Goal: Contribute content: Contribute content

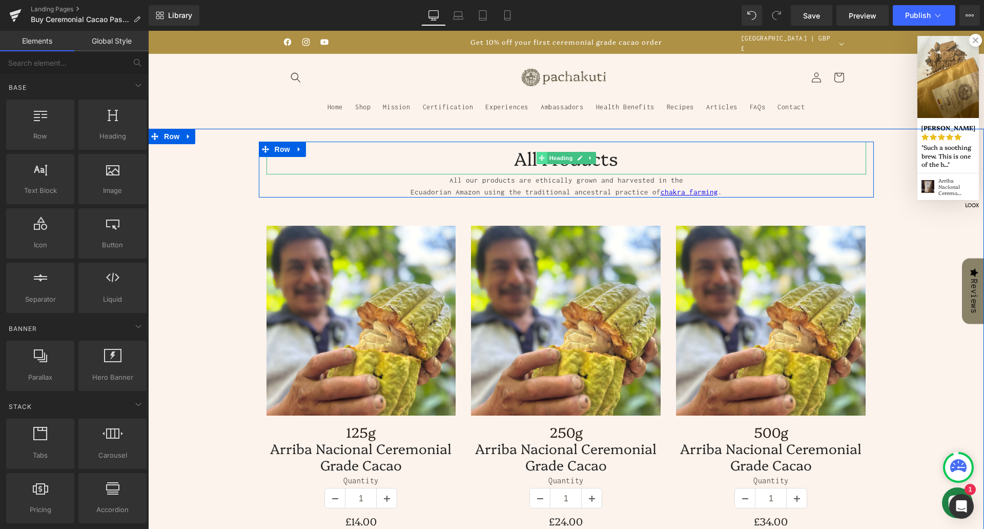
click at [539, 155] on icon at bounding box center [542, 158] width 6 height 6
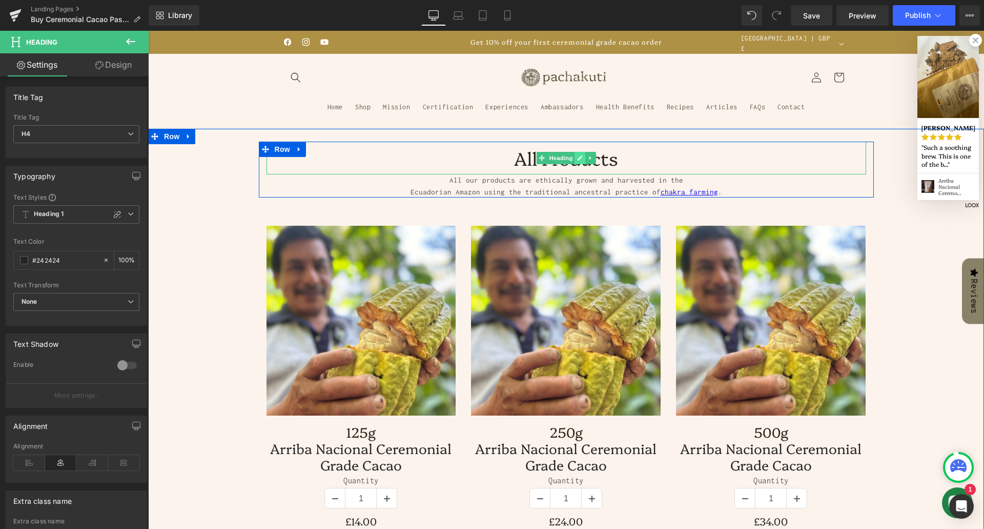
click at [578, 155] on icon at bounding box center [580, 157] width 5 height 5
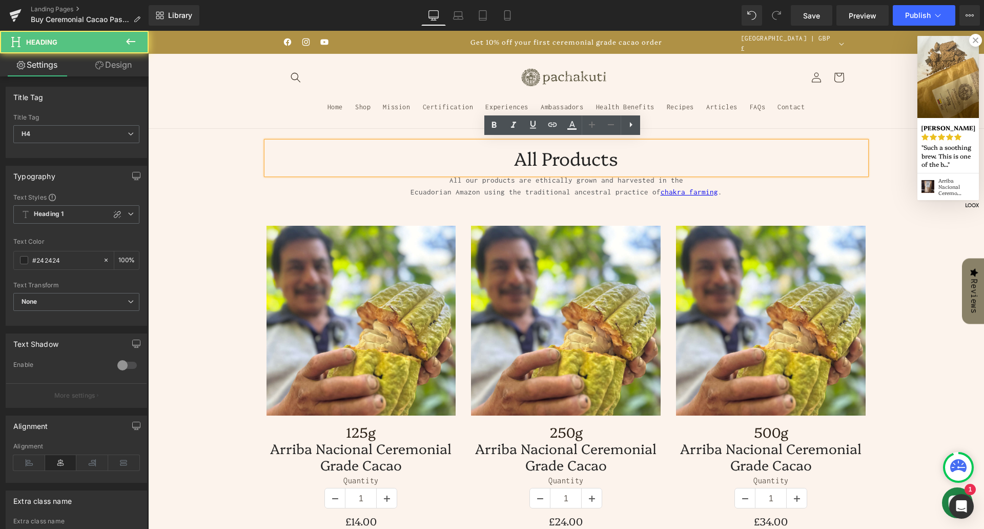
click at [555, 154] on h4 "All Products" at bounding box center [567, 158] width 600 height 33
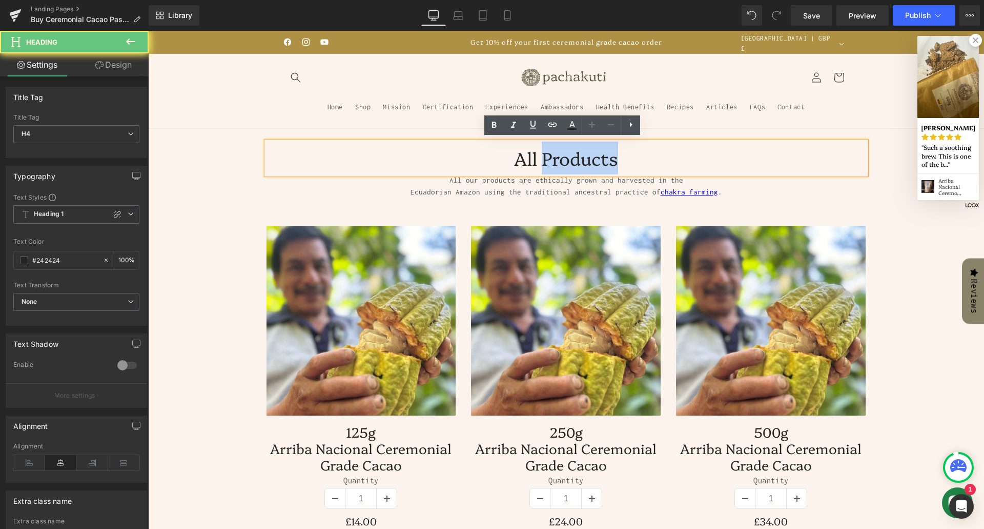
click at [555, 153] on h4 "All Products" at bounding box center [567, 158] width 600 height 33
paste div
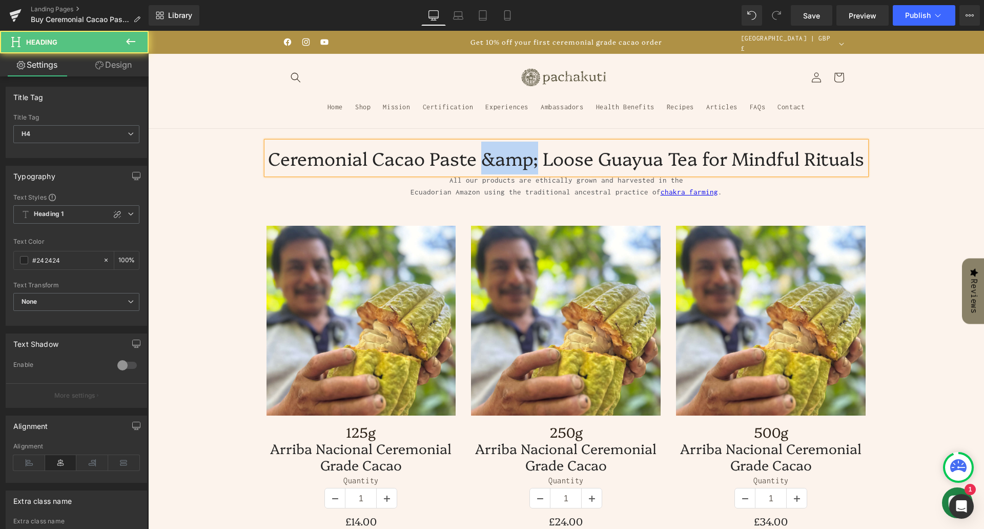
drag, startPoint x: 536, startPoint y: 159, endPoint x: 475, endPoint y: 159, distance: 60.5
click at [475, 159] on h4 "Ceremonial Cacao Paste &amp; Loose Guayua Tea for Mindful Rituals" at bounding box center [567, 158] width 600 height 33
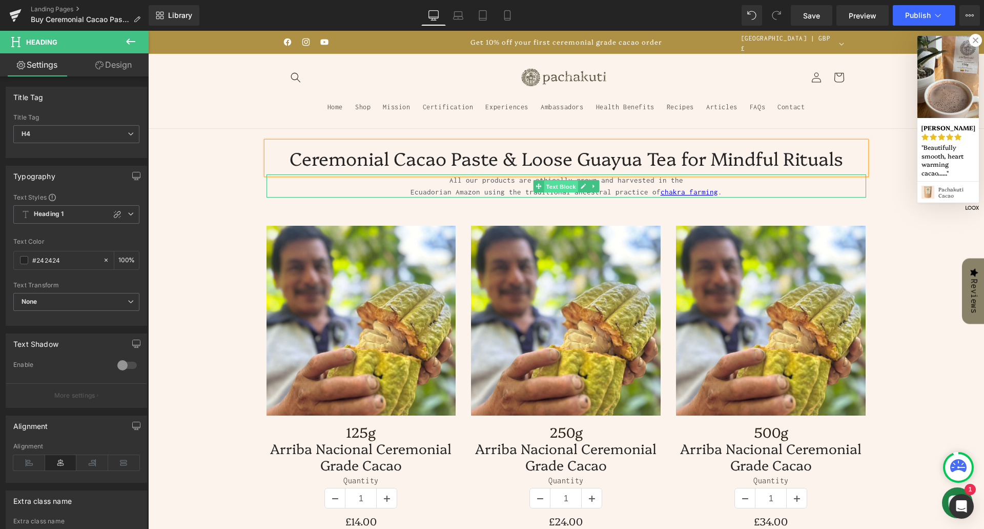
click at [570, 180] on span "Text Block" at bounding box center [561, 186] width 34 height 12
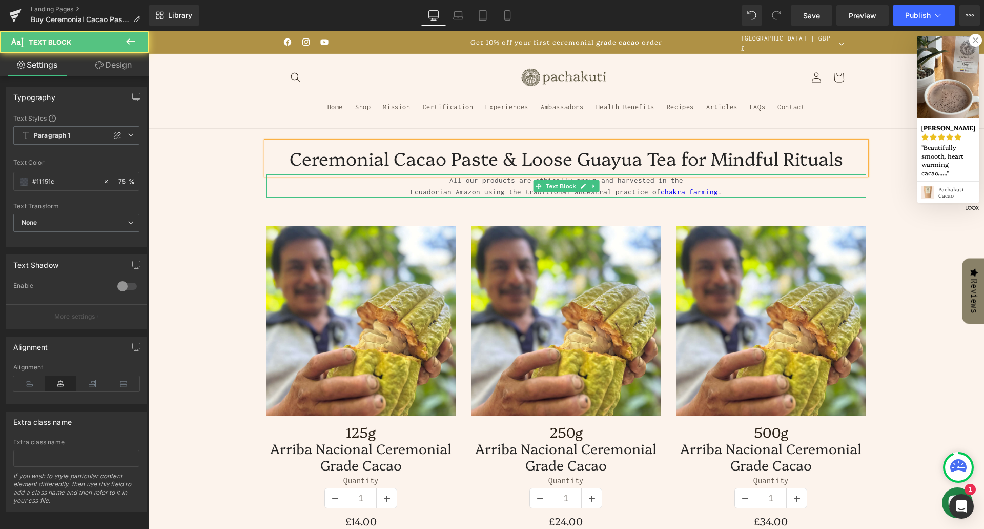
click at [501, 181] on p "All our products are ethically grown and harvested in the" at bounding box center [567, 180] width 600 height 12
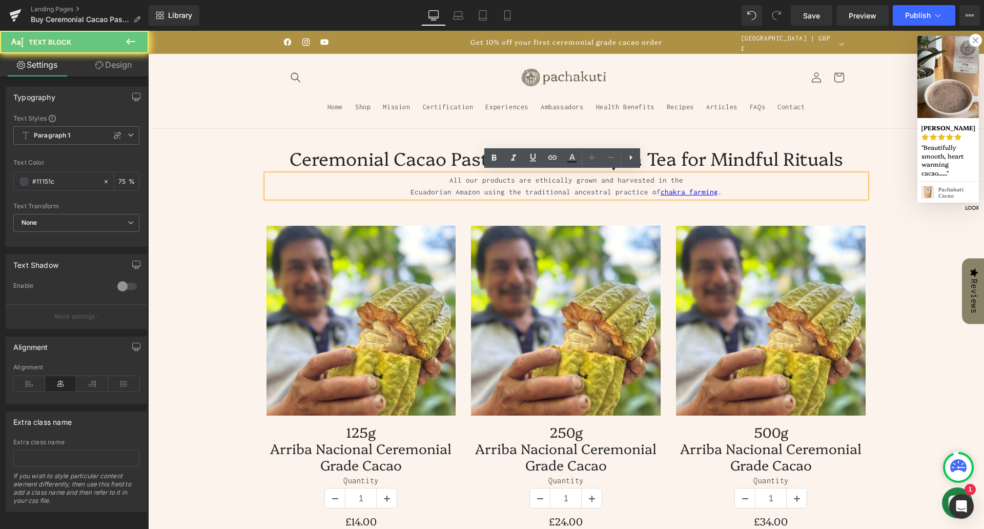
click at [498, 183] on p "All our products are ethically grown and harvested in the" at bounding box center [567, 180] width 600 height 12
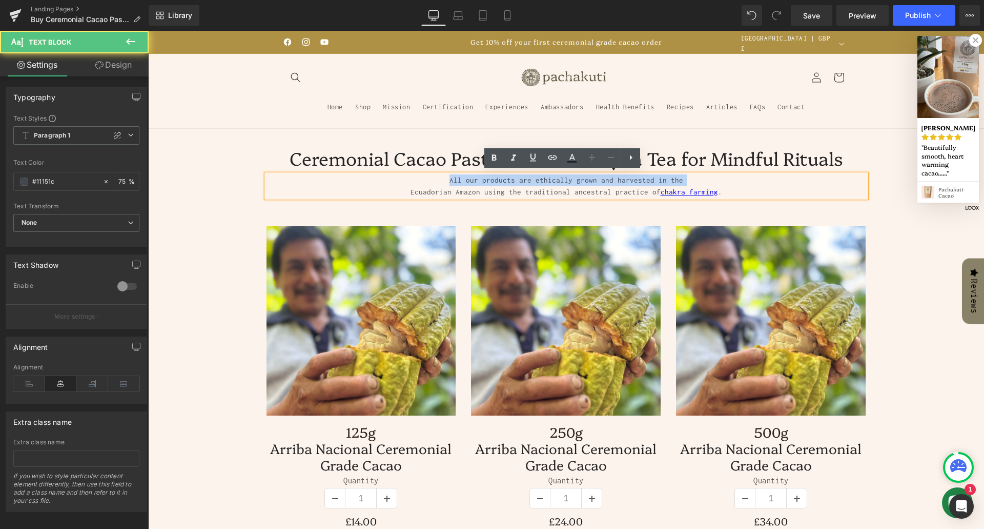
click at [498, 183] on p "All our products are ethically grown and harvested in the" at bounding box center [567, 180] width 600 height 12
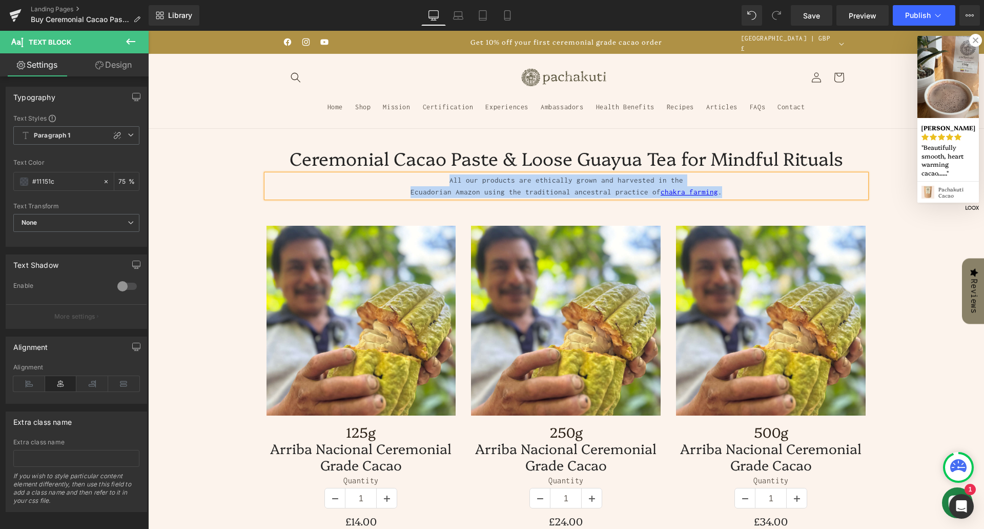
paste div
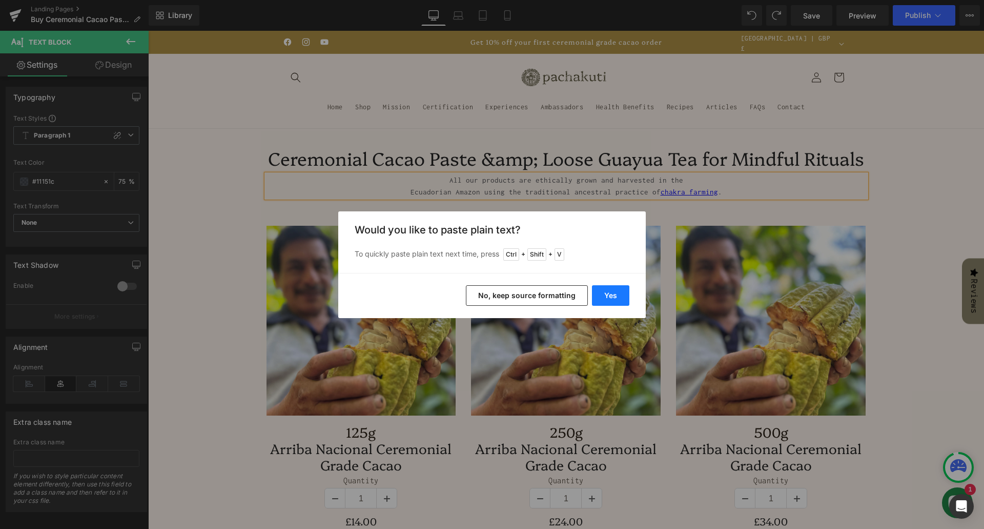
click at [603, 298] on button "Yes" at bounding box center [610, 295] width 37 height 21
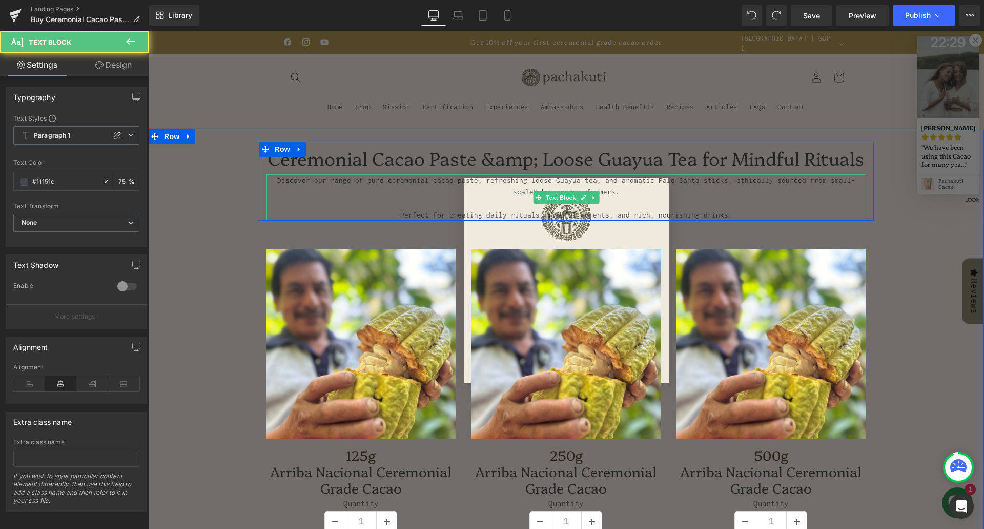
click at [696, 198] on p at bounding box center [567, 203] width 600 height 12
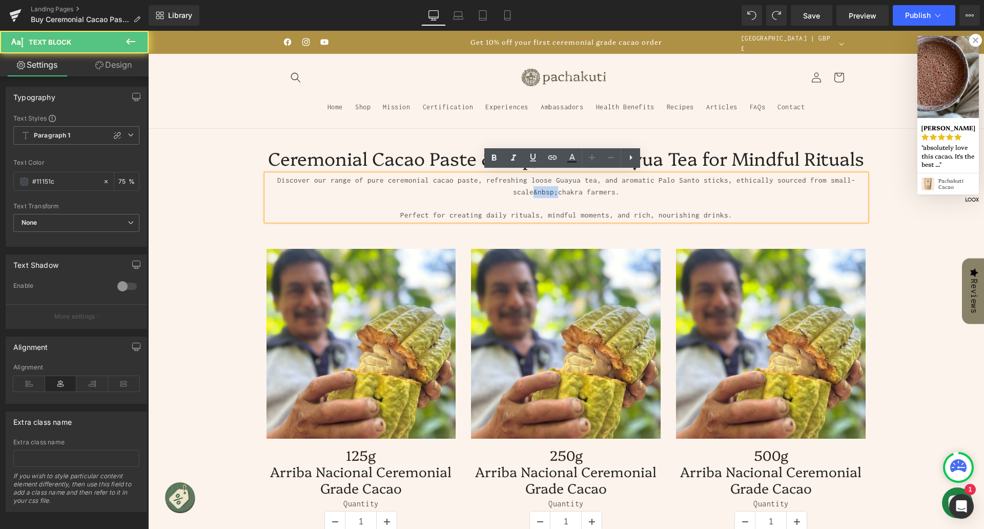
drag, startPoint x: 553, startPoint y: 189, endPoint x: 531, endPoint y: 185, distance: 22.4
click at [531, 185] on p "Discover our range of pure ceremonial cacao paste, refreshing loose Guayua tea,…" at bounding box center [567, 185] width 600 height 23
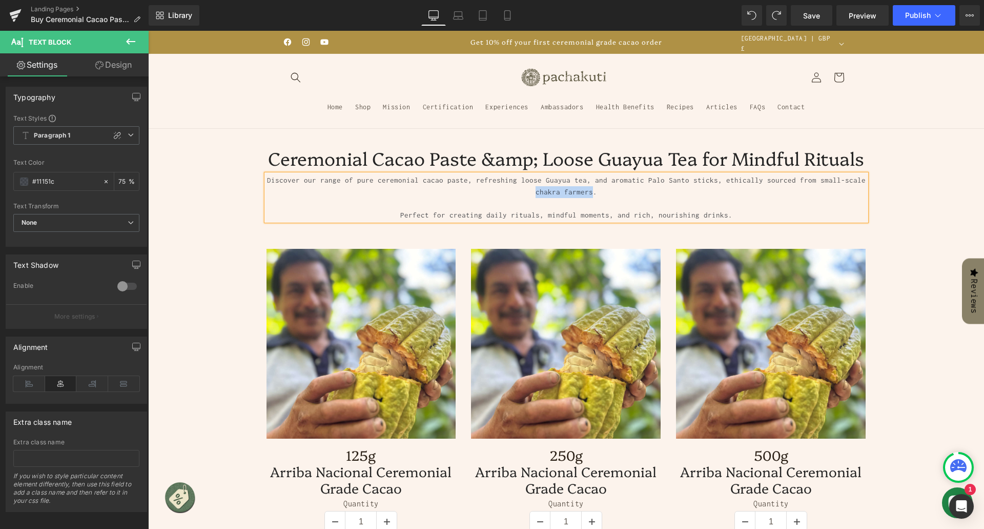
drag, startPoint x: 573, startPoint y: 189, endPoint x: 835, endPoint y: 174, distance: 261.9
click at [835, 174] on p "Discover our range of pure ceremonial cacao paste, refreshing loose Guayua tea,…" at bounding box center [567, 185] width 600 height 23
click at [557, 155] on icon at bounding box center [553, 157] width 12 height 12
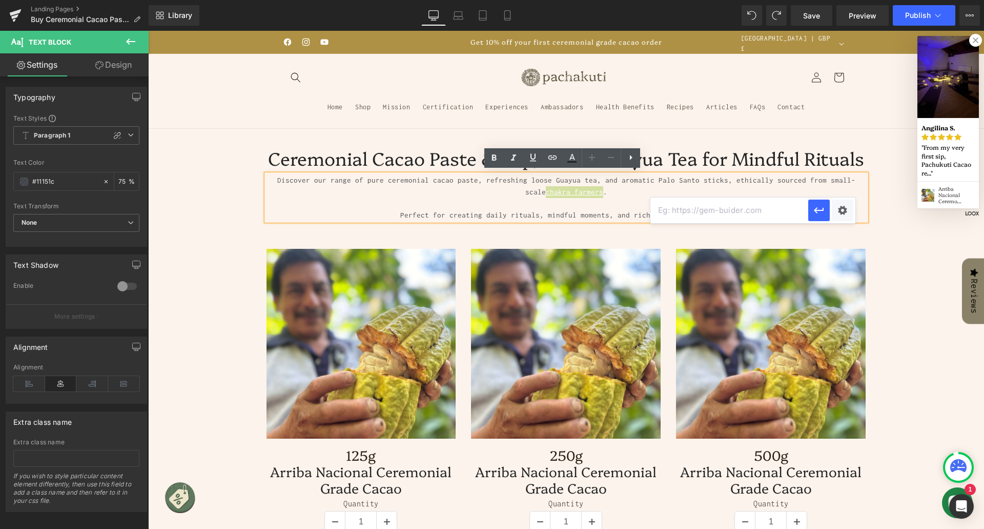
click at [739, 217] on input "text" at bounding box center [730, 210] width 158 height 26
paste input "[URL][DOMAIN_NAME]"
type input "[URL][DOMAIN_NAME]"
click at [840, 0] on div "Text Color Highlight Color #333333 Edit or remove link: Edit - Unlink - Cancel …" at bounding box center [492, 0] width 984 height 0
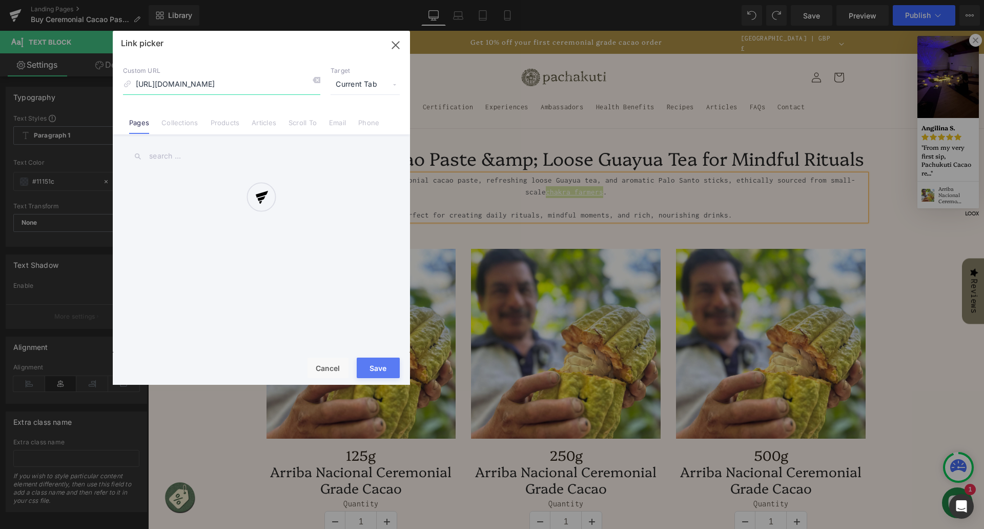
scroll to position [0, 5]
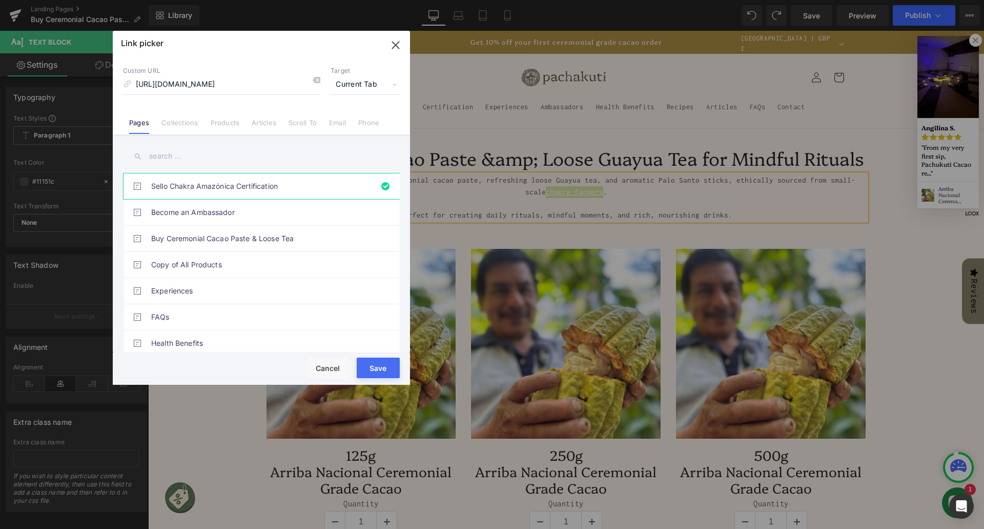
click at [357, 86] on span "Current Tab" at bounding box center [365, 84] width 69 height 19
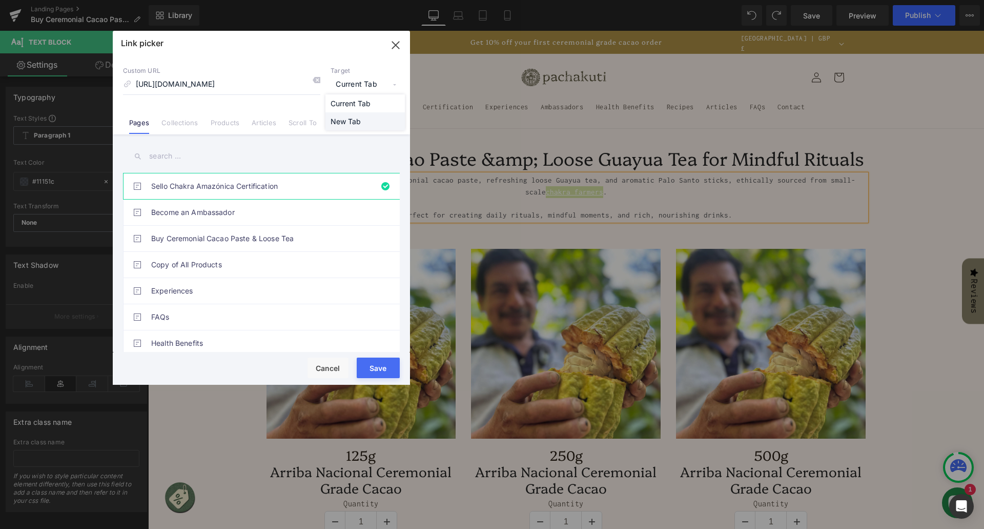
click at [353, 120] on li "New Tab" at bounding box center [365, 121] width 79 height 18
drag, startPoint x: 370, startPoint y: 367, endPoint x: 360, endPoint y: 271, distance: 96.9
click at [370, 367] on button "Save" at bounding box center [378, 367] width 43 height 21
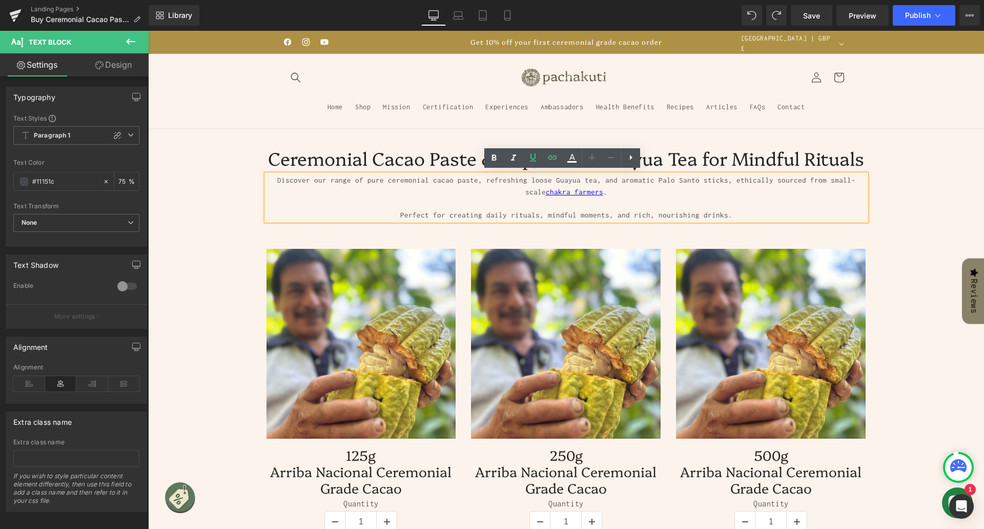
click at [628, 190] on p "Discover our range of pure ceremonial cacao paste, refreshing loose Guayua tea,…" at bounding box center [567, 185] width 600 height 23
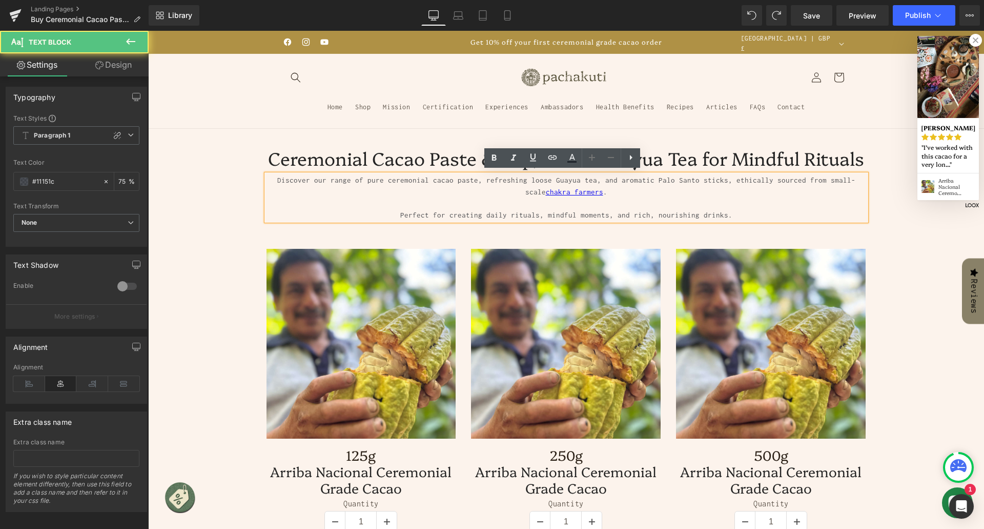
click at [588, 189] on p "Discover our range of pure ceremonial cacao paste, refreshing loose Guayua tea,…" at bounding box center [567, 185] width 600 height 23
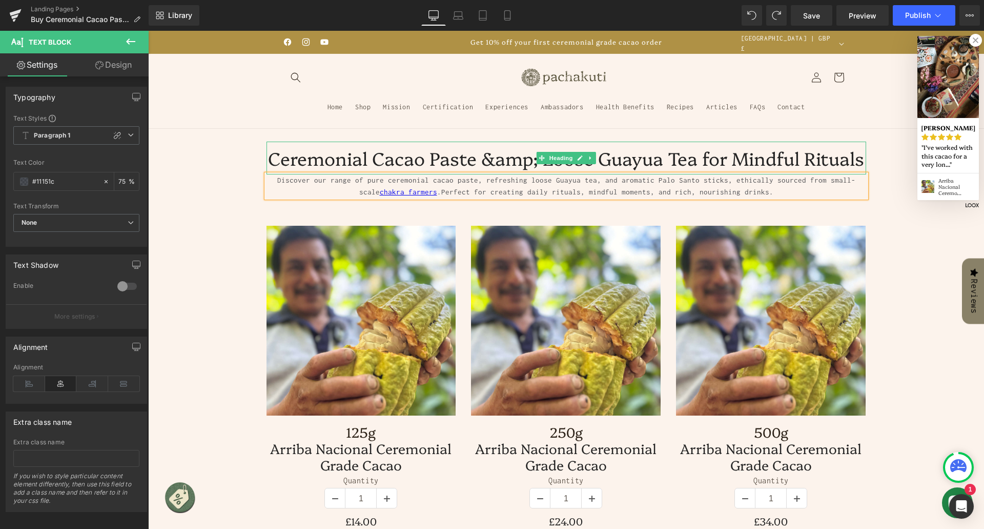
click at [524, 155] on h4 "Ceremonial Cacao Paste &amp; Loose Guayua Tea for Mindful Rituals" at bounding box center [567, 158] width 600 height 33
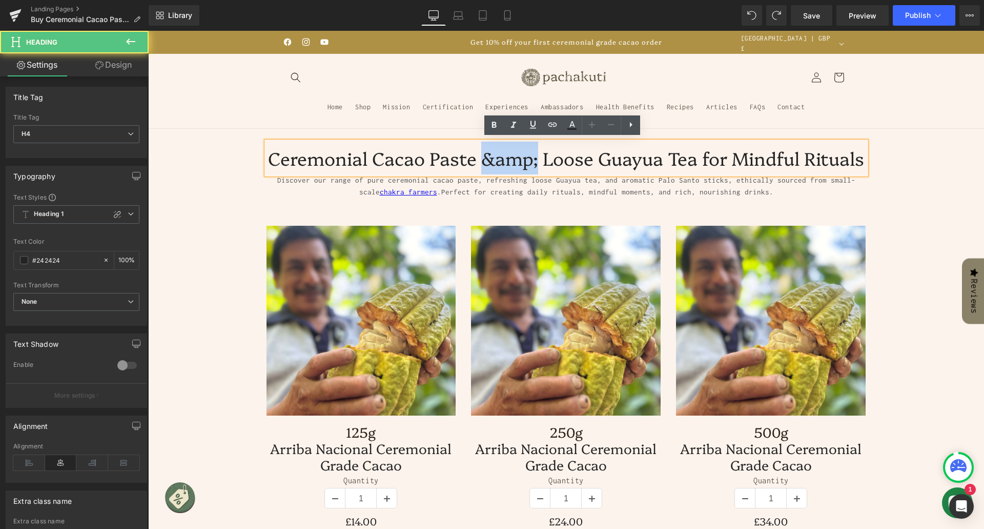
drag, startPoint x: 533, startPoint y: 157, endPoint x: 476, endPoint y: 150, distance: 57.9
click at [475, 150] on h4 "Ceremonial Cacao Paste &amp; Loose Guayua Tea for Mindful Rituals" at bounding box center [567, 158] width 600 height 33
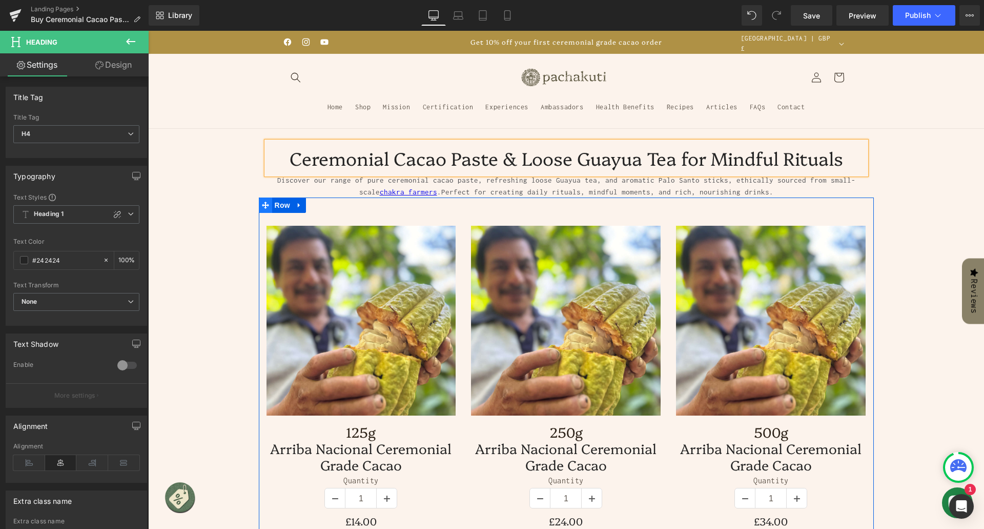
click at [262, 197] on span at bounding box center [265, 204] width 13 height 15
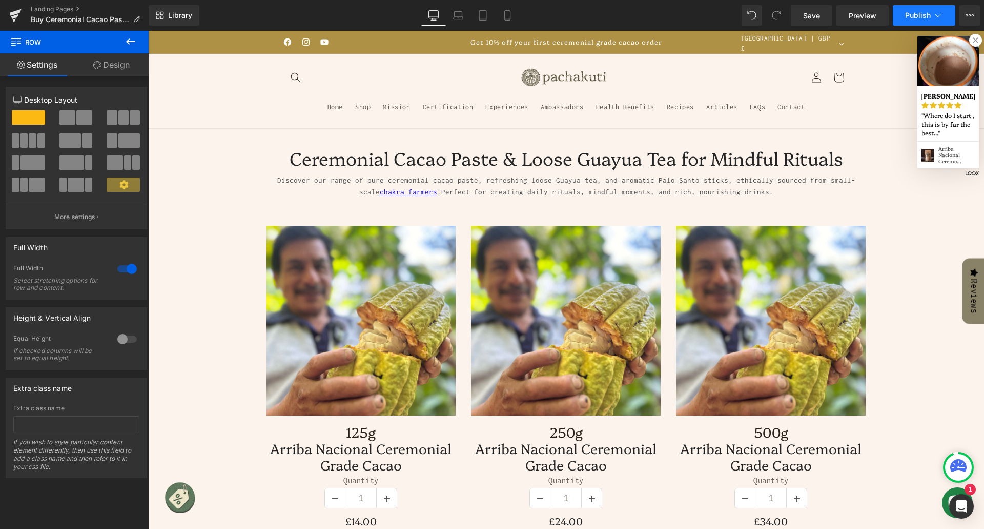
click at [906, 17] on span "Publish" at bounding box center [918, 15] width 26 height 8
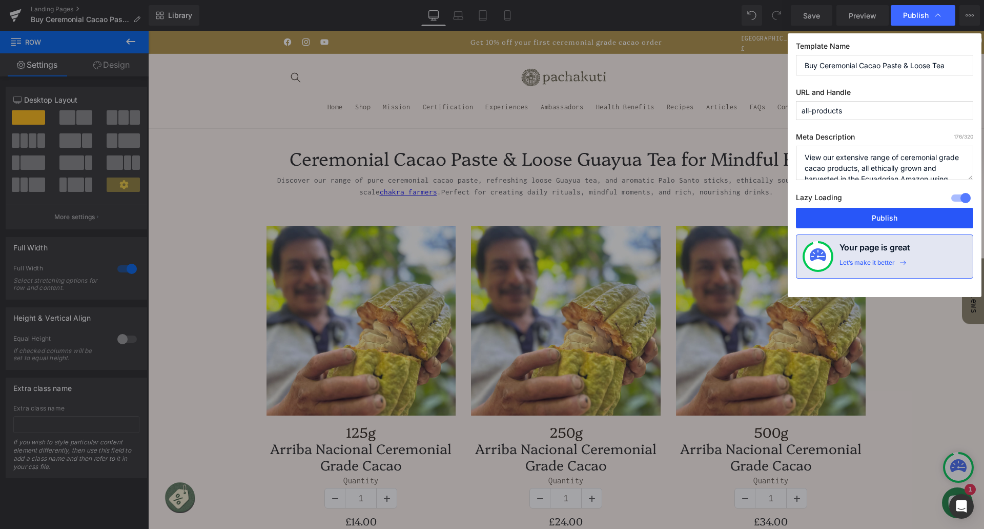
click at [870, 210] on button "Publish" at bounding box center [884, 218] width 177 height 21
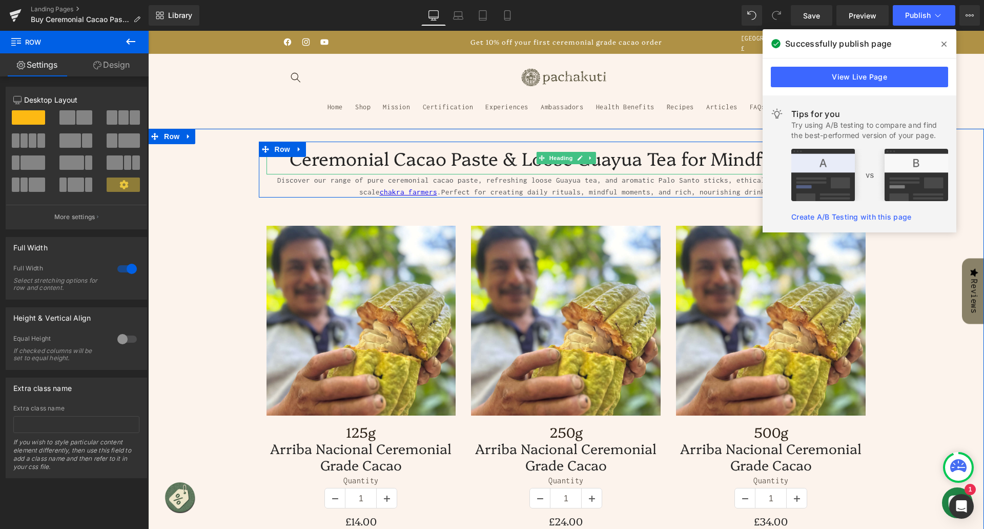
click at [507, 152] on h4 "Ceremonial Cacao Paste & Loose Guayua Tea for Mindful Rituals" at bounding box center [567, 158] width 600 height 33
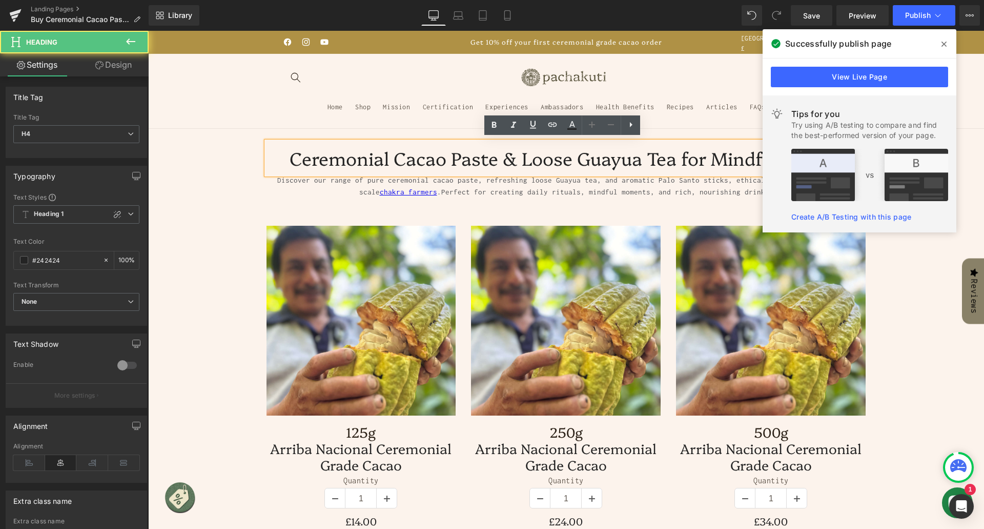
click at [495, 154] on h4 "Ceremonial Cacao Paste & Loose Guayua Tea for Mindful Rituals" at bounding box center [567, 158] width 600 height 33
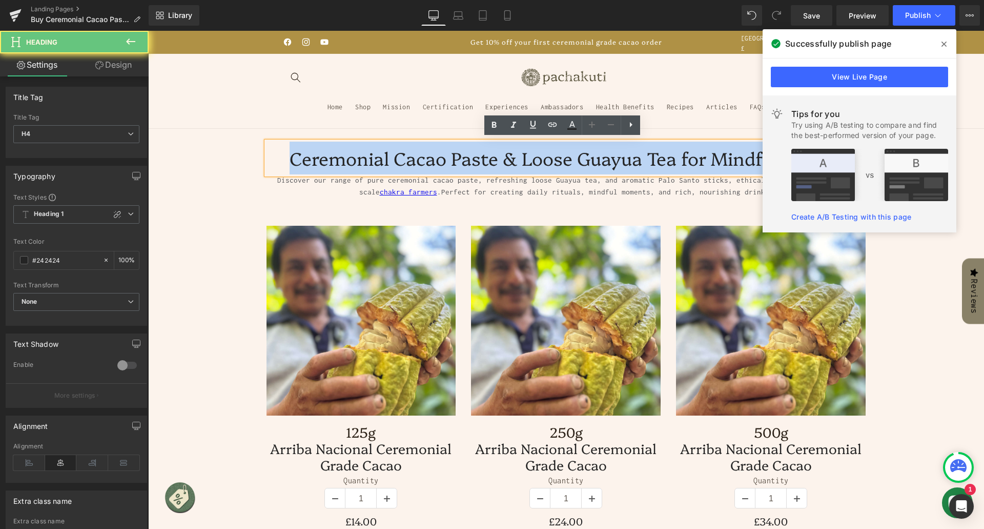
click at [495, 154] on h4 "Ceremonial Cacao Paste & Loose Guayua Tea for Mindful Rituals" at bounding box center [567, 158] width 600 height 33
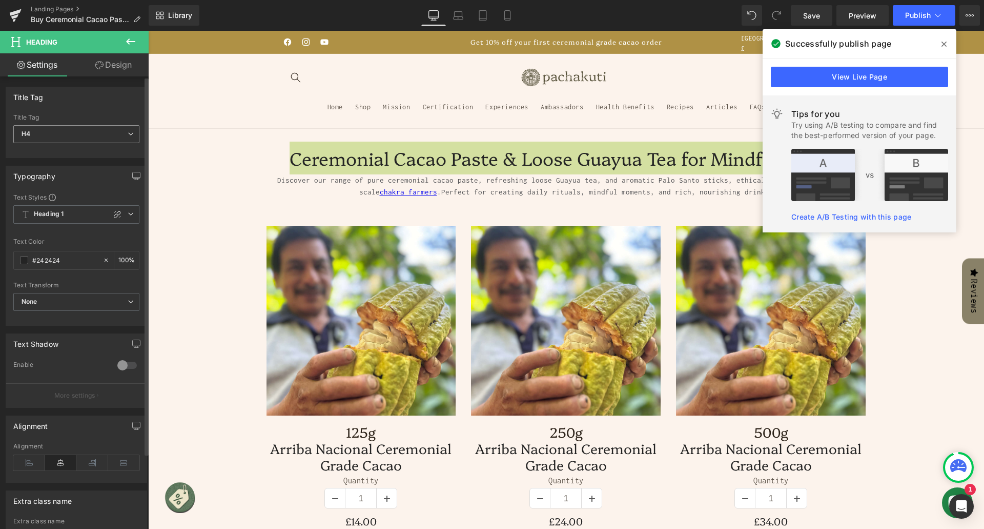
click at [102, 137] on span "H4" at bounding box center [76, 134] width 126 height 18
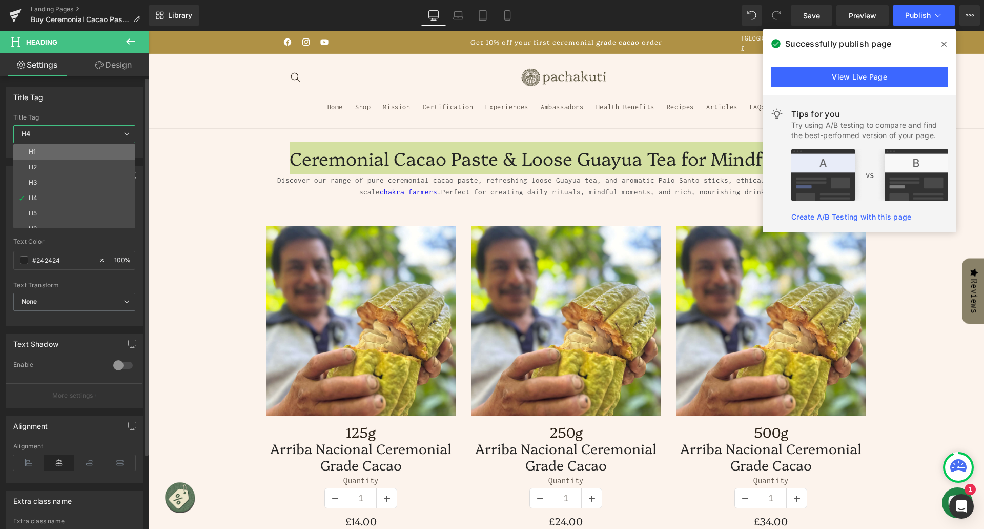
click at [82, 150] on li "H1" at bounding box center [76, 151] width 127 height 15
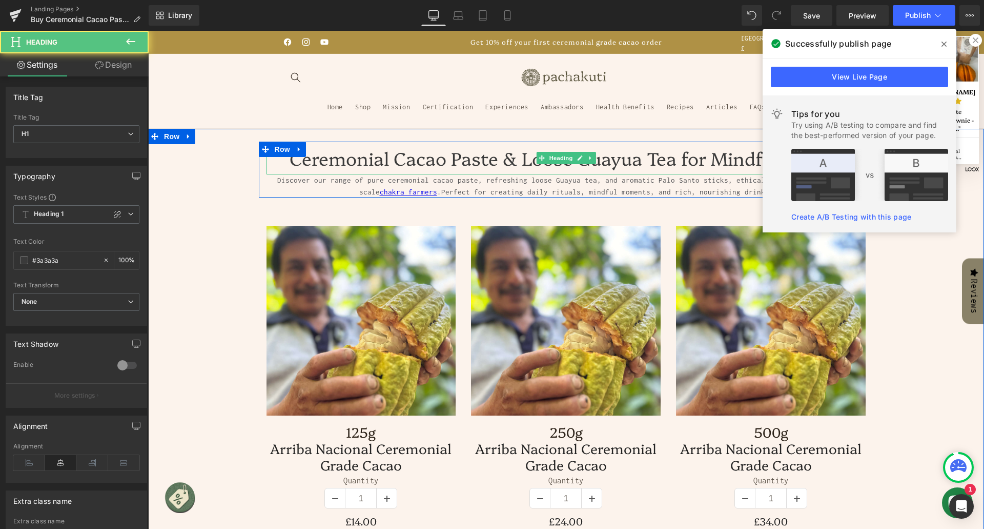
click at [323, 152] on h1 "Ceremonial Cacao Paste & Loose Guayua Tea for Mindful Rituals" at bounding box center [567, 158] width 600 height 33
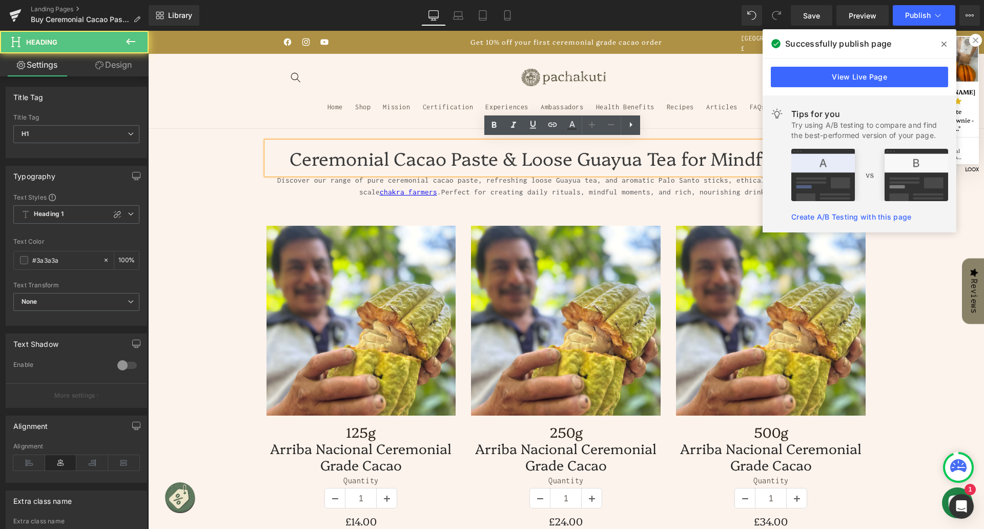
click at [320, 187] on p "Discover our range of pure ceremonial cacao paste, refreshing loose Guayua tea,…" at bounding box center [567, 185] width 600 height 23
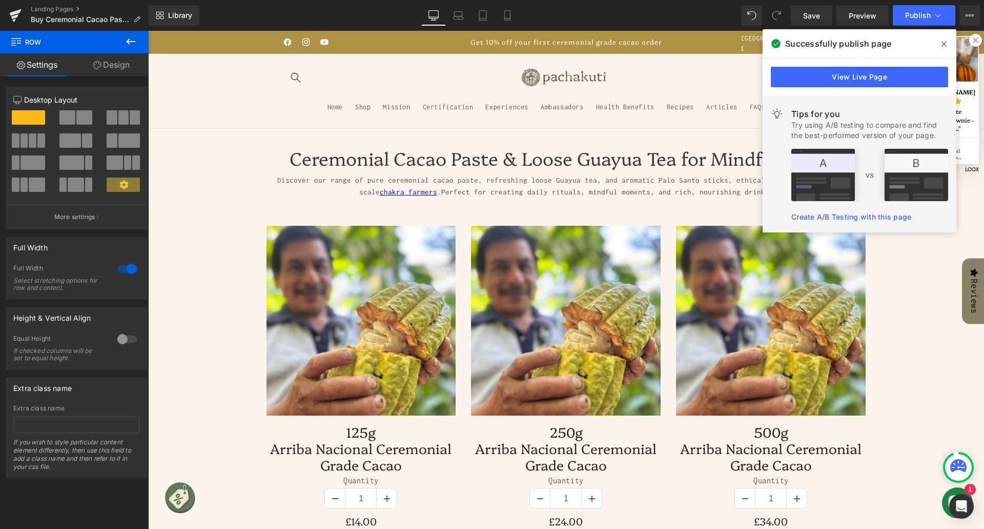
click at [944, 40] on icon at bounding box center [944, 44] width 5 height 8
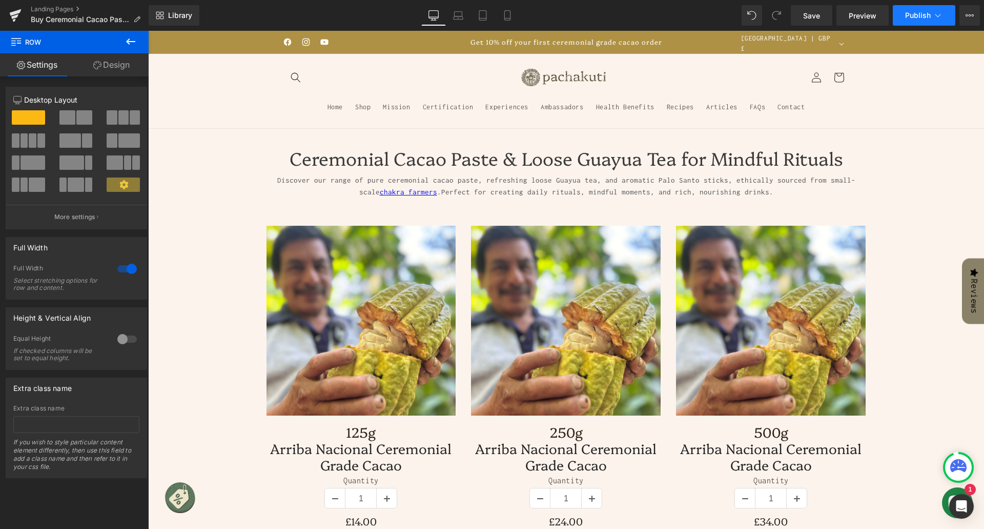
click at [902, 19] on button "Publish" at bounding box center [924, 15] width 63 height 21
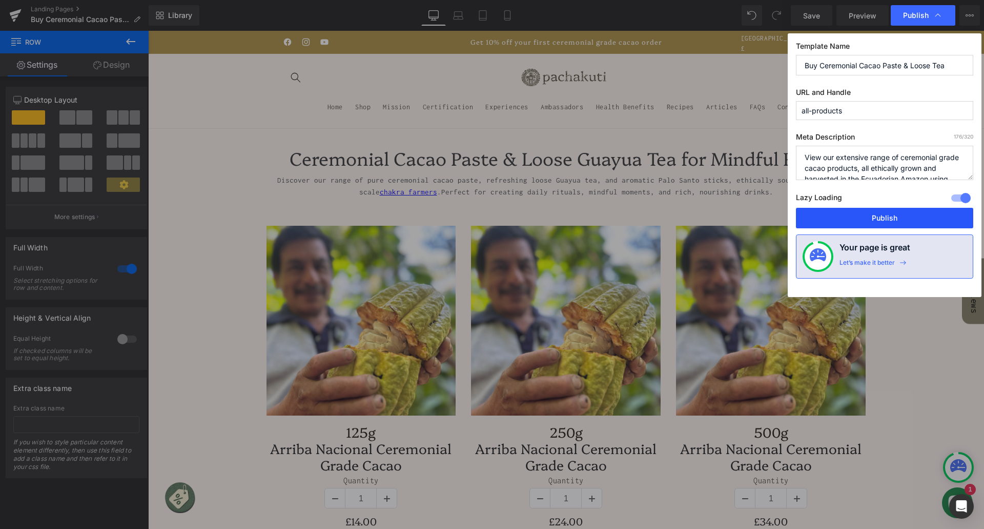
drag, startPoint x: 901, startPoint y: 211, endPoint x: 715, endPoint y: 204, distance: 185.7
click at [901, 211] on button "Publish" at bounding box center [884, 218] width 177 height 21
